Goal: Obtain resource: Obtain resource

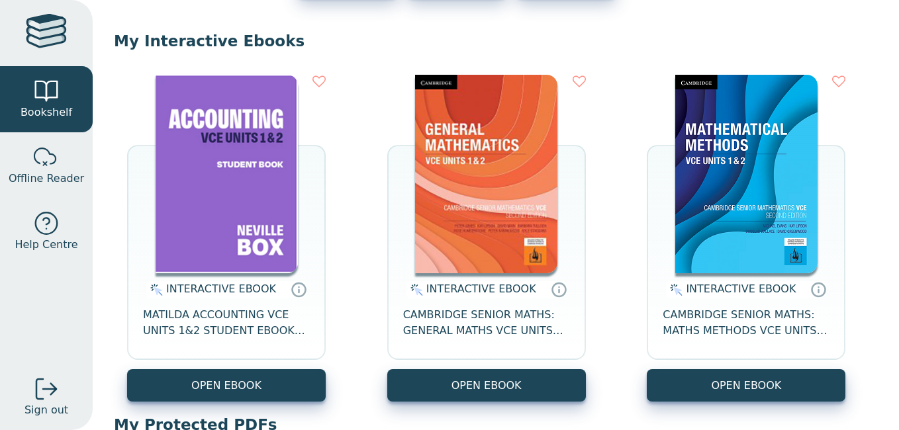
scroll to position [115, 0]
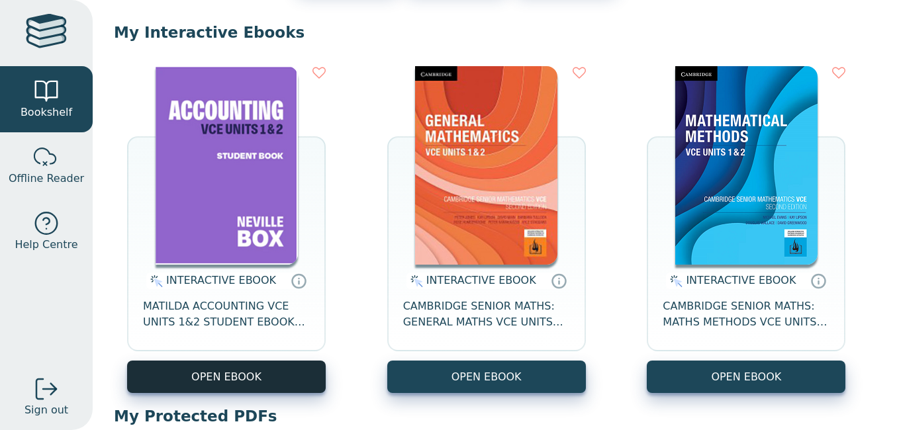
click at [215, 377] on button "OPEN EBOOK" at bounding box center [226, 377] width 199 height 32
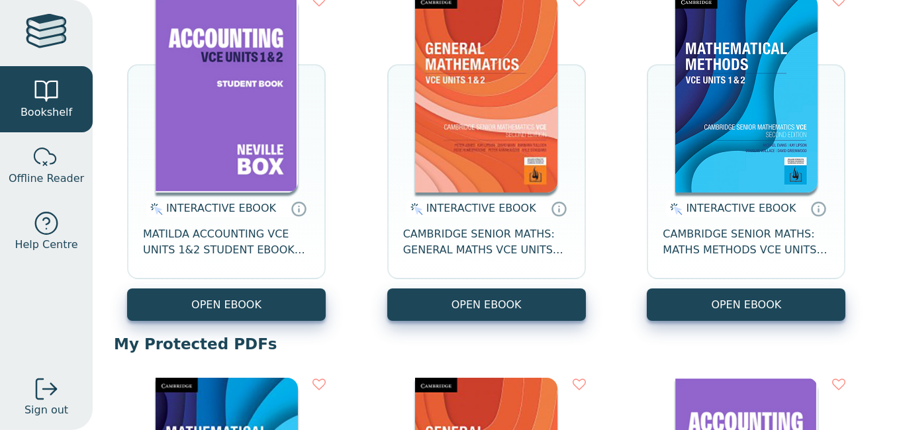
scroll to position [188, 0]
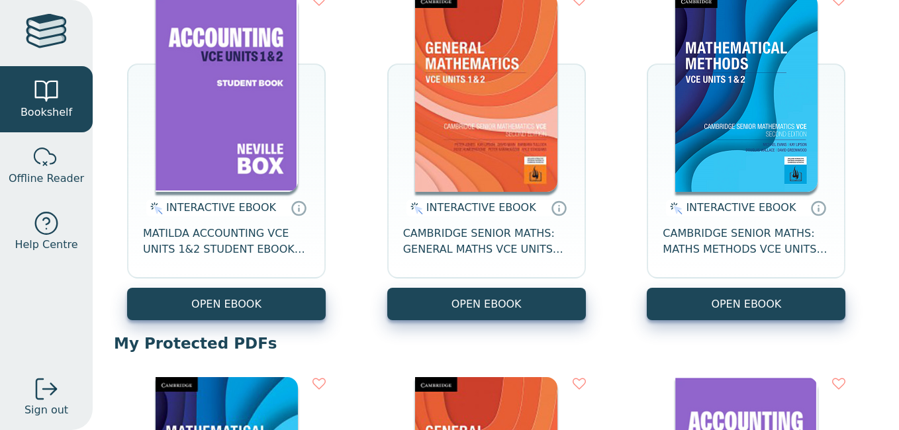
click at [216, 325] on div "INTERACTIVE EBOOK MATILDA ACCOUNTING VCE UNITS 1&2 STUDENT EBOOK 7E OPEN EBOOK …" at bounding box center [496, 157] width 764 height 354
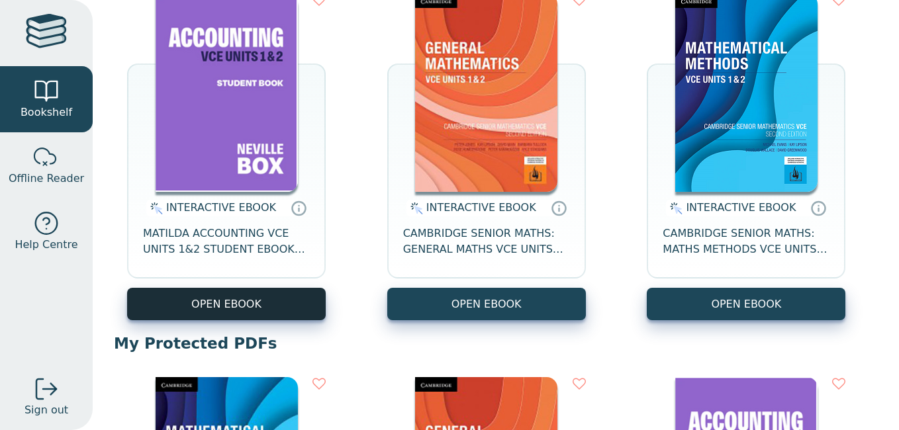
click at [242, 311] on button "OPEN EBOOK" at bounding box center [226, 304] width 199 height 32
